Goal: Entertainment & Leisure: Consume media (video, audio)

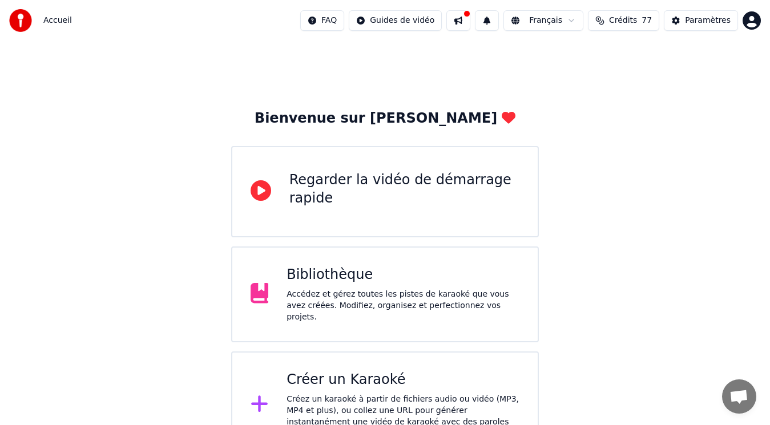
click at [364, 382] on div "Créer un Karaoké" at bounding box center [402, 380] width 233 height 18
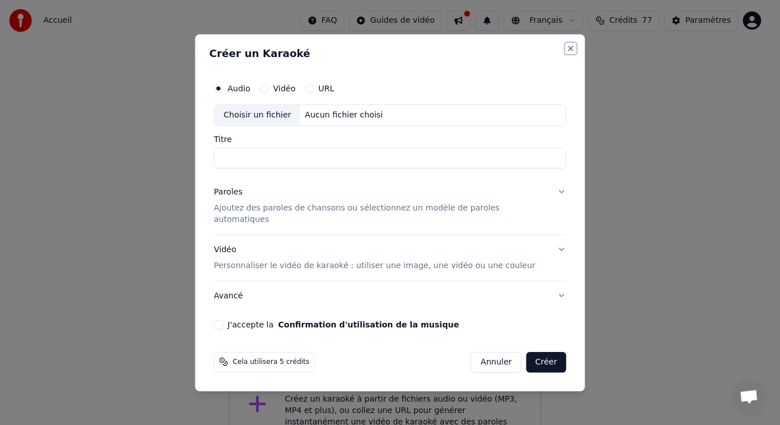
click at [566, 51] on button "Close" at bounding box center [570, 48] width 9 height 9
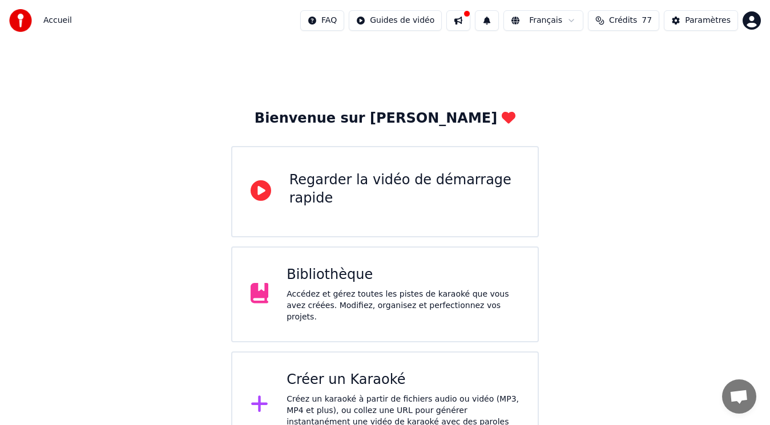
click at [357, 284] on div "Bibliothèque" at bounding box center [402, 275] width 233 height 18
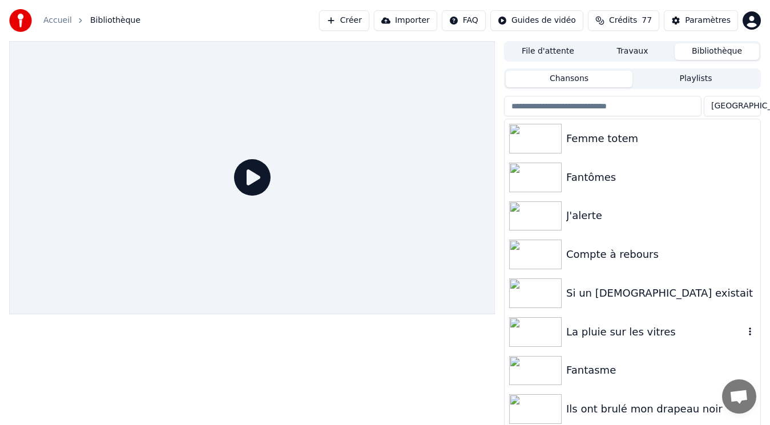
scroll to position [13, 0]
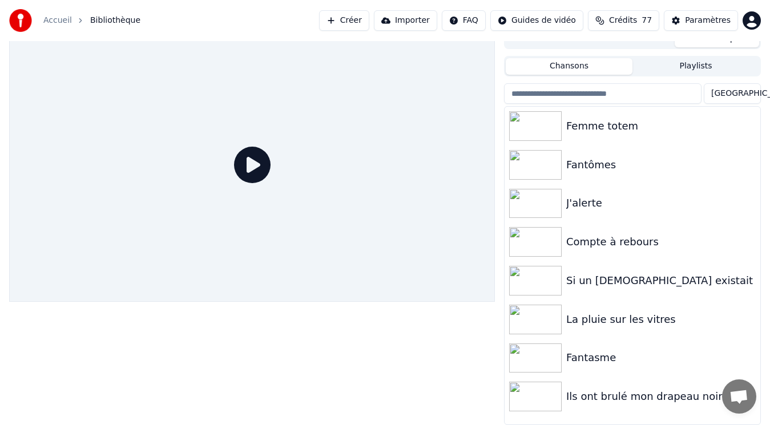
click at [551, 398] on img at bounding box center [535, 397] width 52 height 30
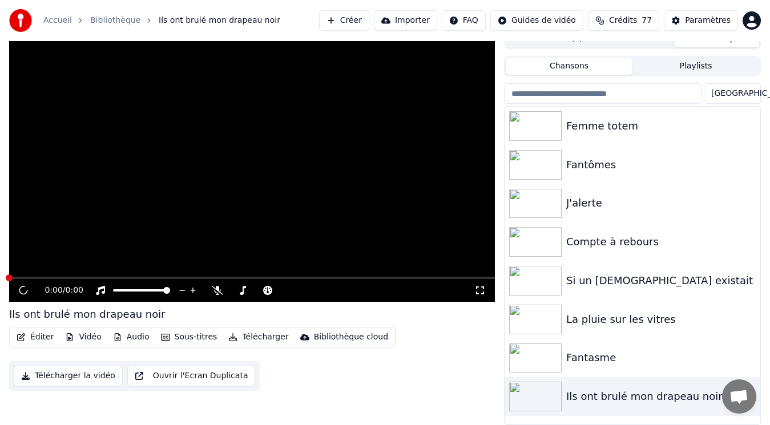
click at [551, 398] on img at bounding box center [535, 397] width 52 height 30
